Goal: Find specific page/section: Find specific page/section

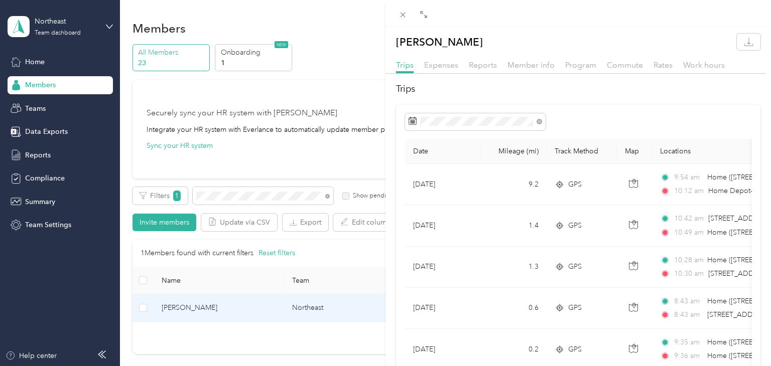
click at [242, 198] on div "[PERSON_NAME] Trips Expenses Reports Member info Program Commute Rates Work hou…" at bounding box center [385, 183] width 771 height 366
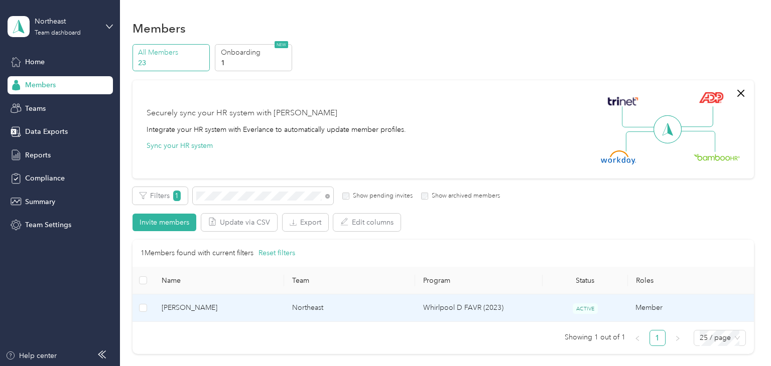
click at [245, 307] on span "[PERSON_NAME]" at bounding box center [219, 308] width 115 height 11
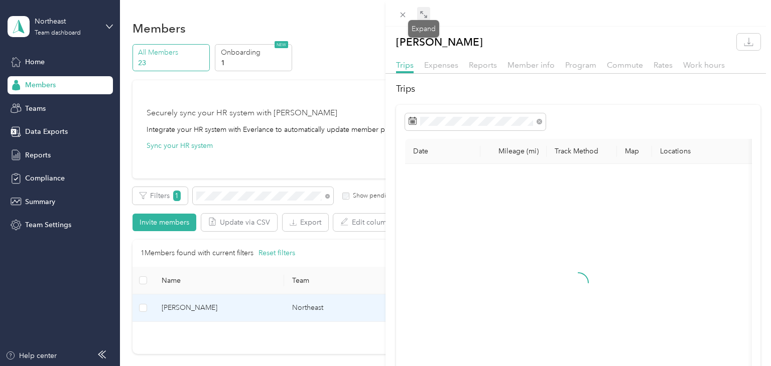
click at [423, 15] on icon at bounding box center [424, 15] width 8 height 8
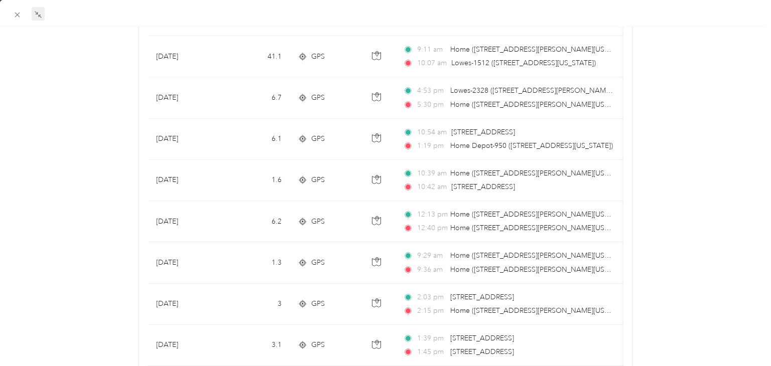
scroll to position [720, 0]
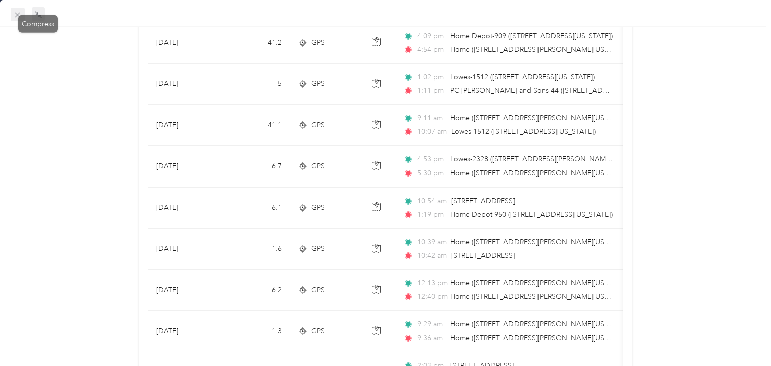
click at [14, 18] on icon at bounding box center [17, 15] width 9 height 9
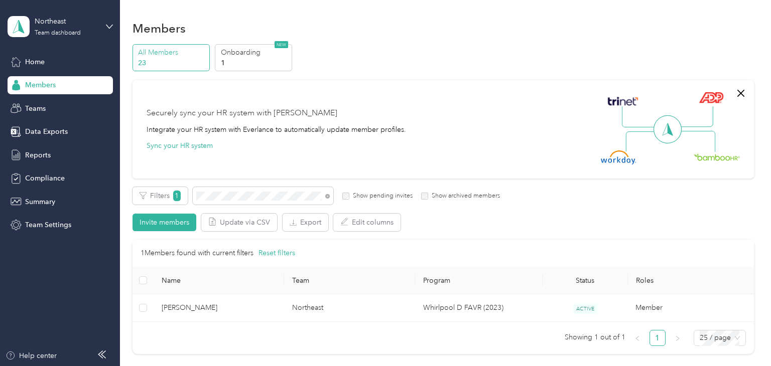
scroll to position [126, 0]
click at [225, 202] on span at bounding box center [263, 196] width 141 height 18
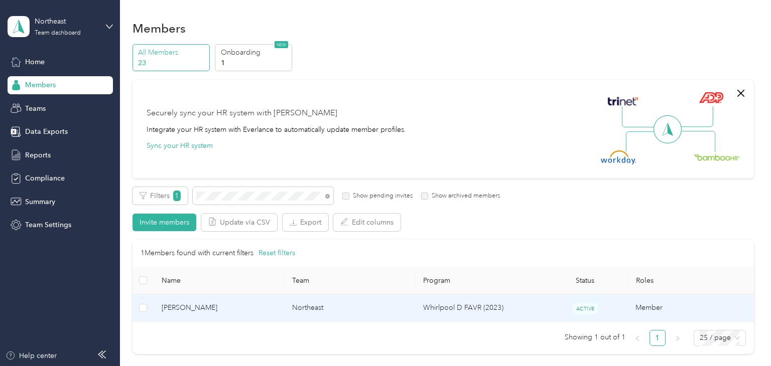
click at [243, 308] on span "[PERSON_NAME]" at bounding box center [219, 308] width 115 height 11
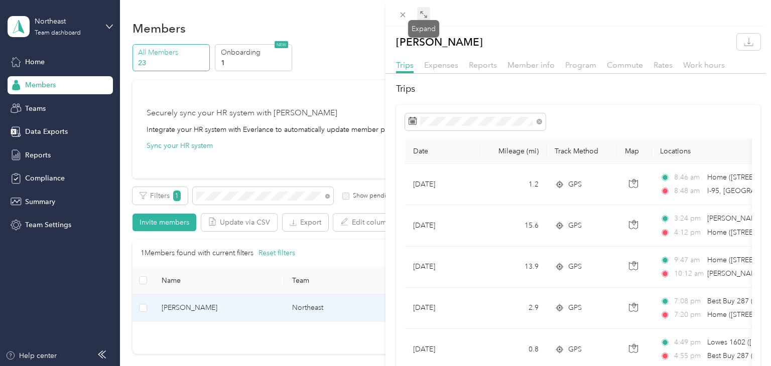
click at [424, 14] on icon at bounding box center [424, 15] width 8 height 8
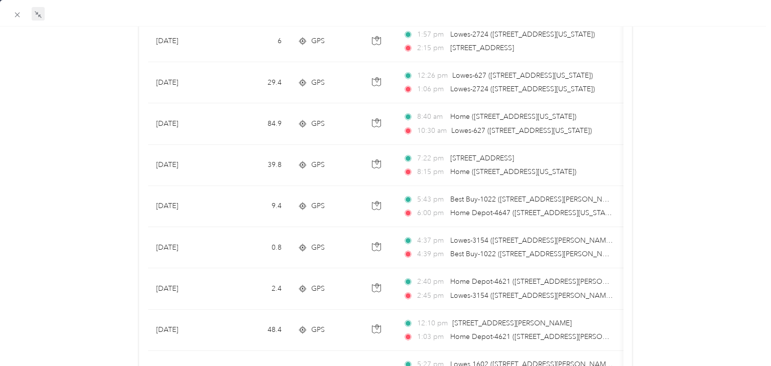
scroll to position [763, 0]
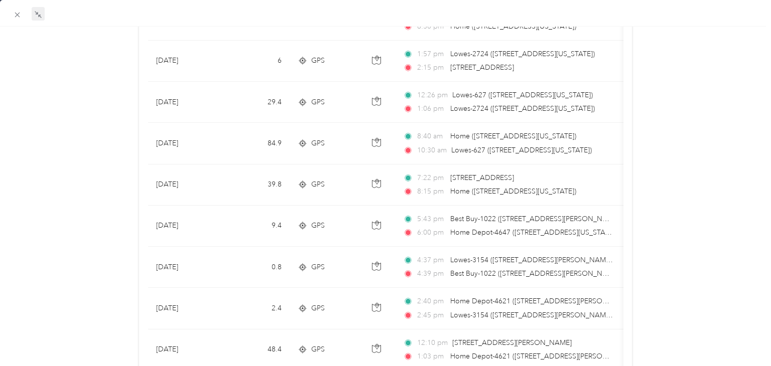
scroll to position [723, 0]
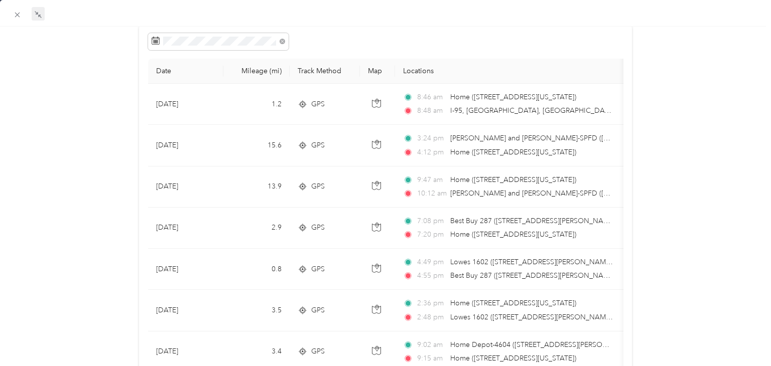
scroll to position [80, 0]
click at [14, 16] on icon at bounding box center [17, 15] width 9 height 9
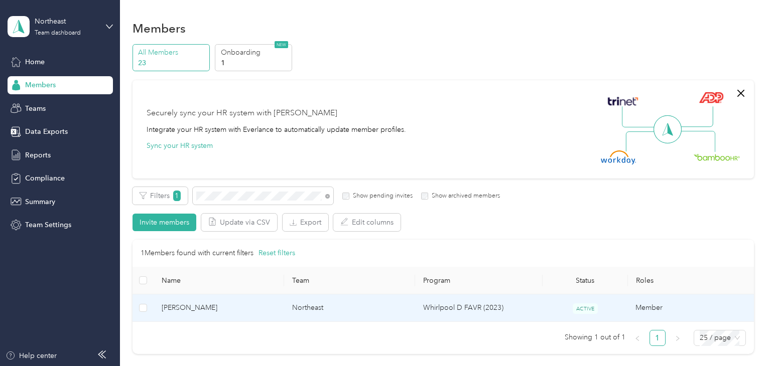
click at [246, 308] on span "[PERSON_NAME]" at bounding box center [219, 308] width 115 height 11
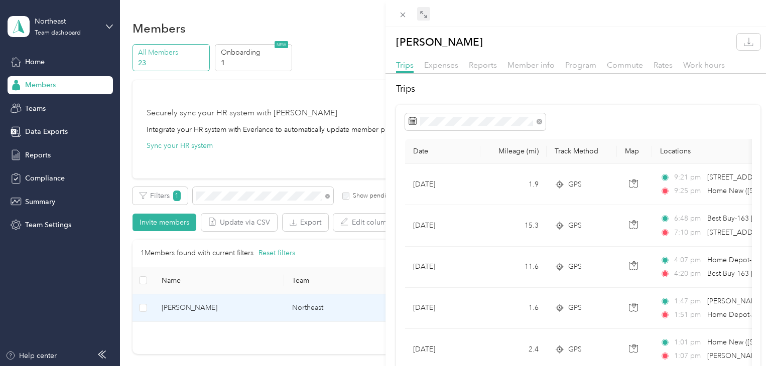
click at [424, 13] on icon at bounding box center [424, 15] width 8 height 8
